Goal: Use online tool/utility: Use online tool/utility

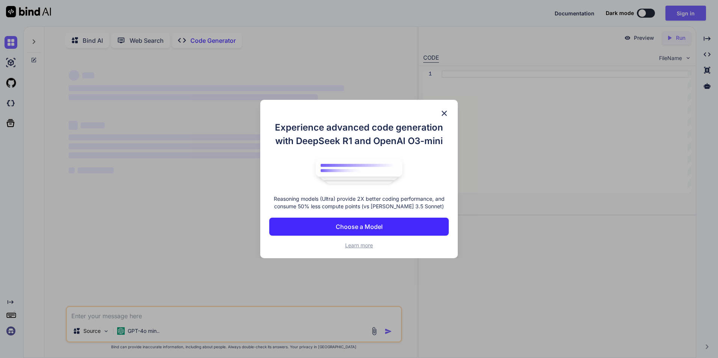
click at [445, 108] on div "Experience advanced code generation with DeepSeek R1 and OpenAI O3-mini Reasoni…" at bounding box center [359, 179] width 198 height 158
type textarea "x"
click at [442, 113] on img at bounding box center [444, 113] width 9 height 9
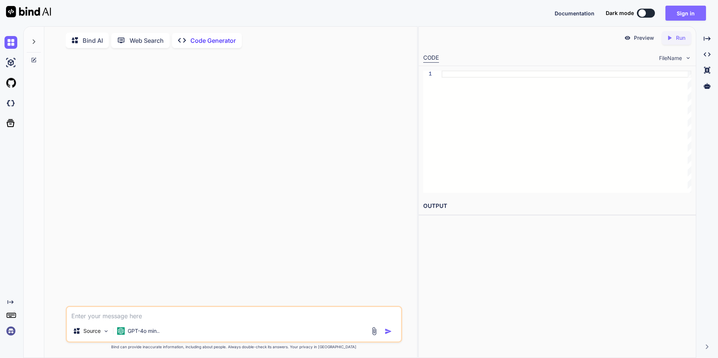
click at [670, 9] on button "Sign in" at bounding box center [685, 13] width 41 height 15
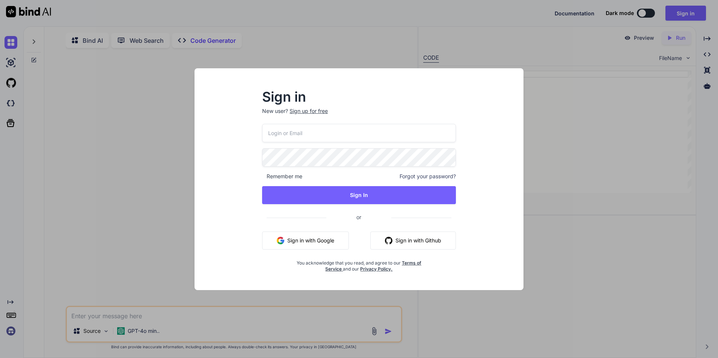
click at [288, 128] on input "email" at bounding box center [359, 133] width 194 height 18
type input "[EMAIL_ADDRESS][DOMAIN_NAME]"
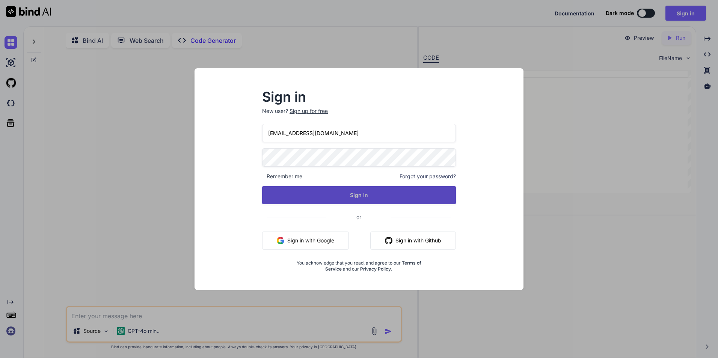
click at [298, 192] on button "Sign In" at bounding box center [359, 195] width 194 height 18
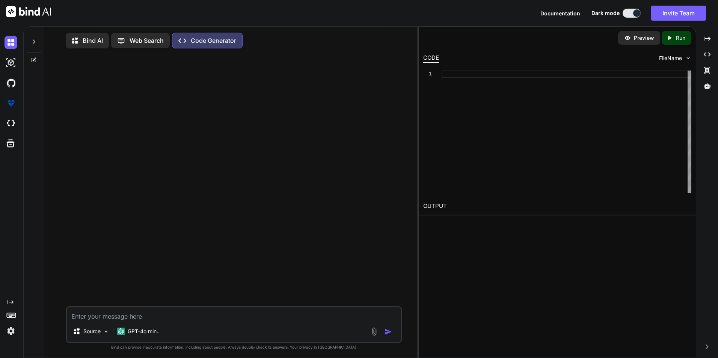
click at [151, 321] on textarea at bounding box center [234, 315] width 334 height 14
type textarea "usn"
paste textarea "<!LOREMIP dolo> <sita> <cons> <adipi>Elitsed Doeiusmod Tempor Incid Utlabore et…"
type textarea "lorem ipsu dolo sita c adi elit se doei temp inci utla etdoloremagn <!ALIQUAE a…"
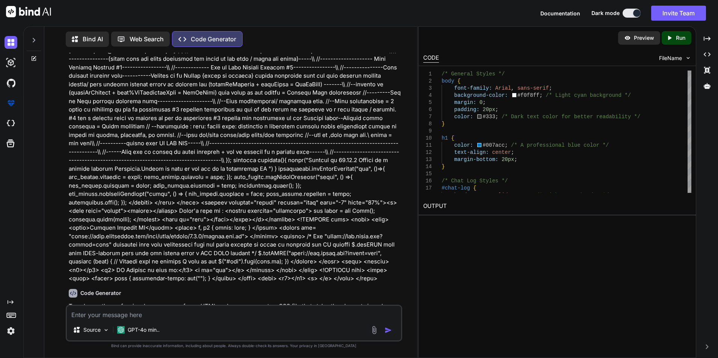
scroll to position [1967, 0]
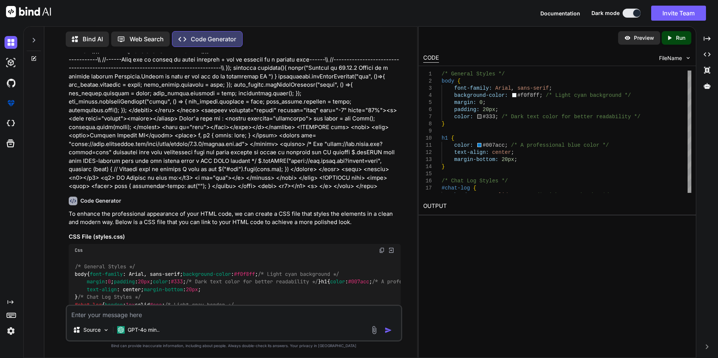
click at [382, 247] on img at bounding box center [382, 250] width 6 height 6
click at [146, 314] on textarea at bounding box center [234, 313] width 334 height 14
type textarea "make it look better than that"
click at [386, 328] on img "button" at bounding box center [389, 331] width 8 height 8
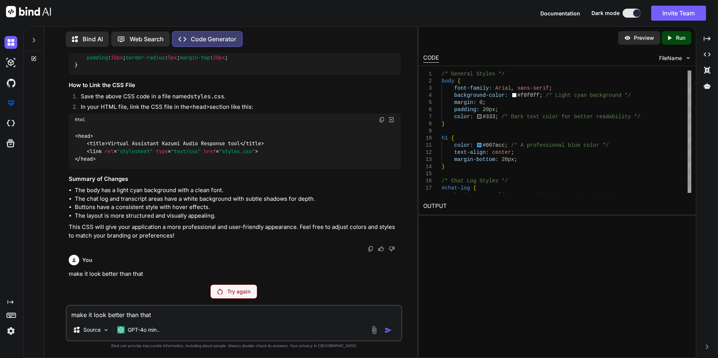
scroll to position [2884, 0]
click at [232, 293] on p "Try again" at bounding box center [238, 292] width 23 height 8
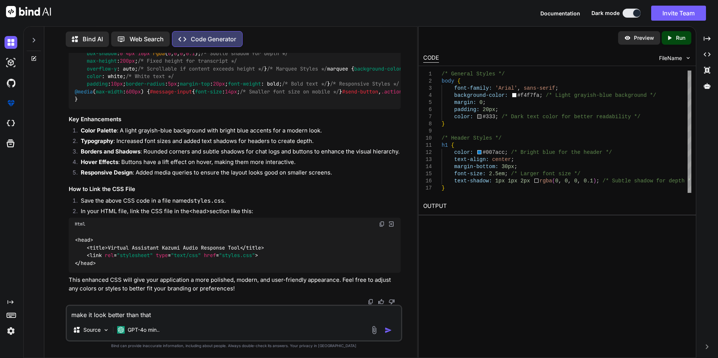
scroll to position [2978, 0]
click at [133, 311] on textarea "make it look better than that" at bounding box center [234, 313] width 334 height 14
paste textarea "<!DOCTYPE html> <style> </style> <html> <head> <style> /* General Styles */ bod…"
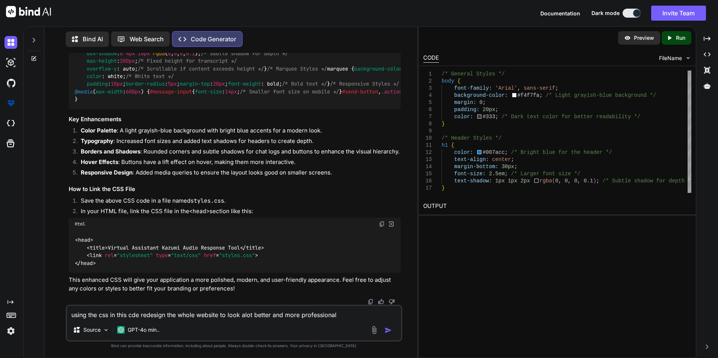
type textarea "using the css in this cde redesign the whole website to look alot better and mo…"
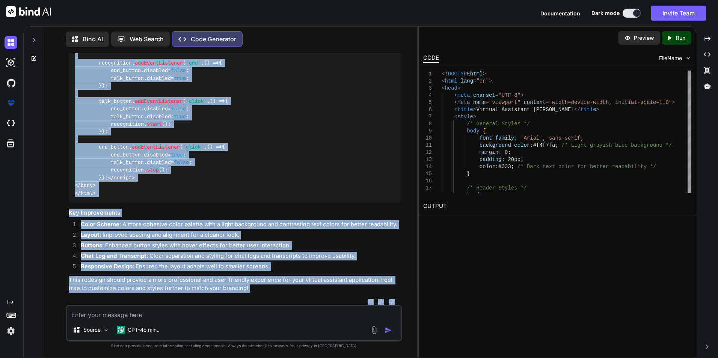
scroll to position [6530, 0]
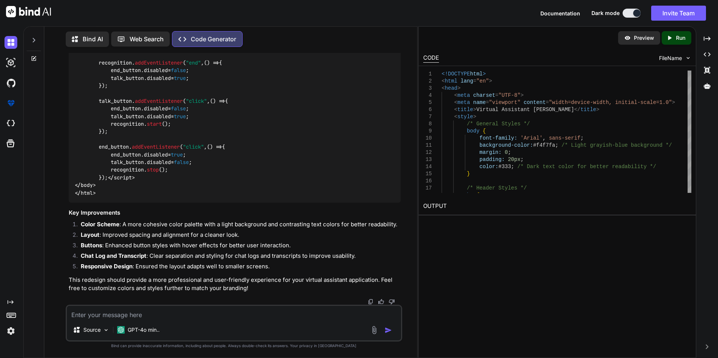
drag, startPoint x: 110, startPoint y: 179, endPoint x: 88, endPoint y: 186, distance: 23.0
copy code "< style > /* General Styles */ body { font-family : 'Arial' , sans-serif; backg…"
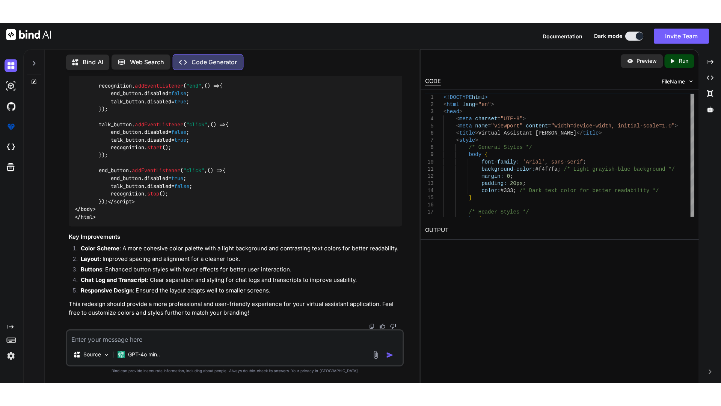
scroll to position [6476, 0]
